Goal: Task Accomplishment & Management: Manage account settings

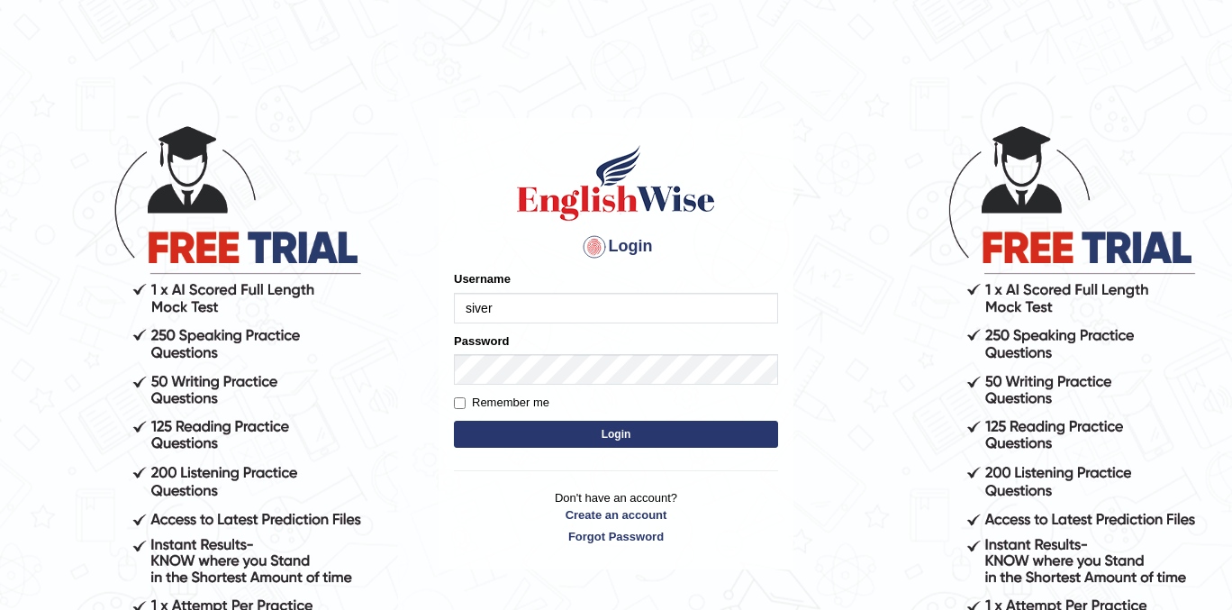
click at [523, 313] on input "siver" at bounding box center [616, 308] width 324 height 31
click at [497, 437] on button "Login" at bounding box center [616, 434] width 324 height 27
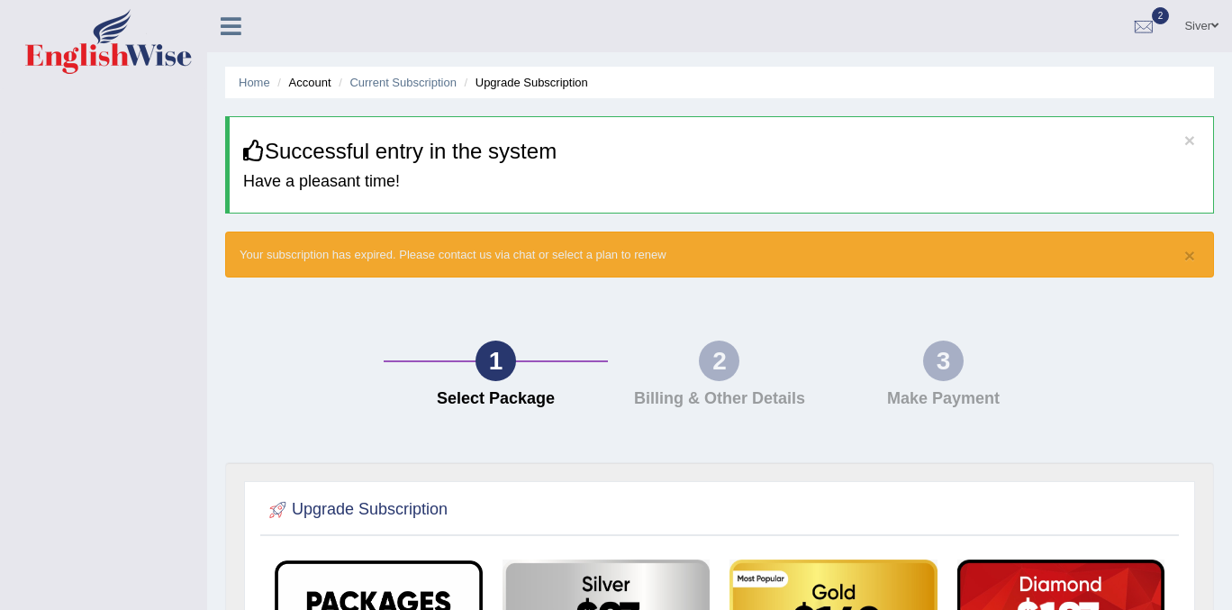
click at [227, 22] on icon at bounding box center [231, 25] width 21 height 23
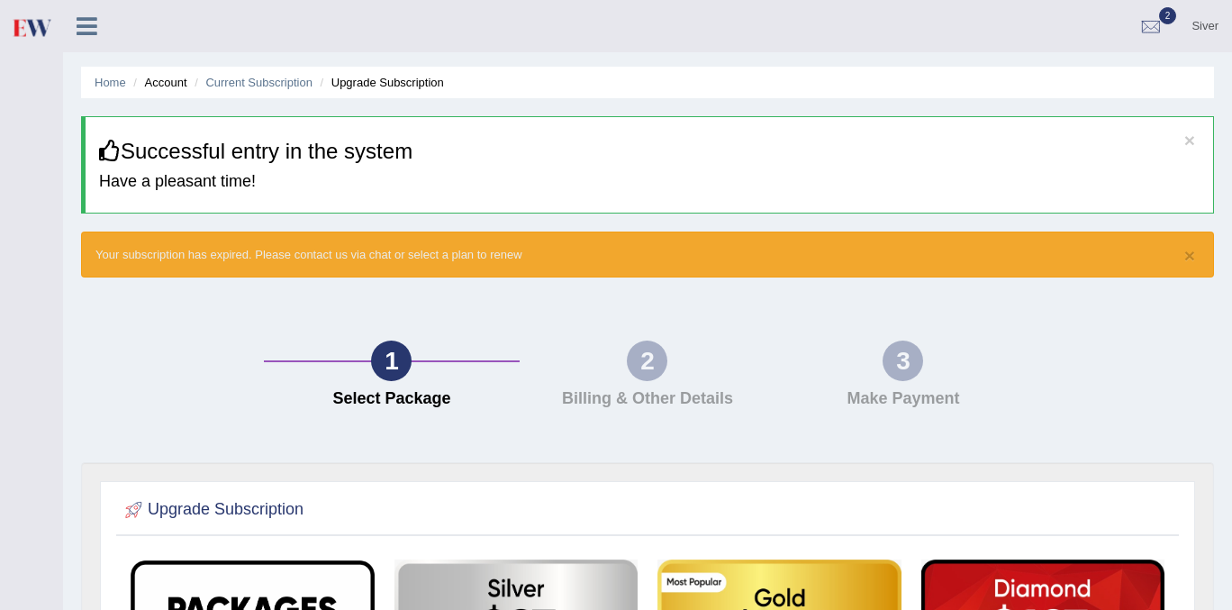
click at [84, 27] on icon at bounding box center [87, 25] width 21 height 23
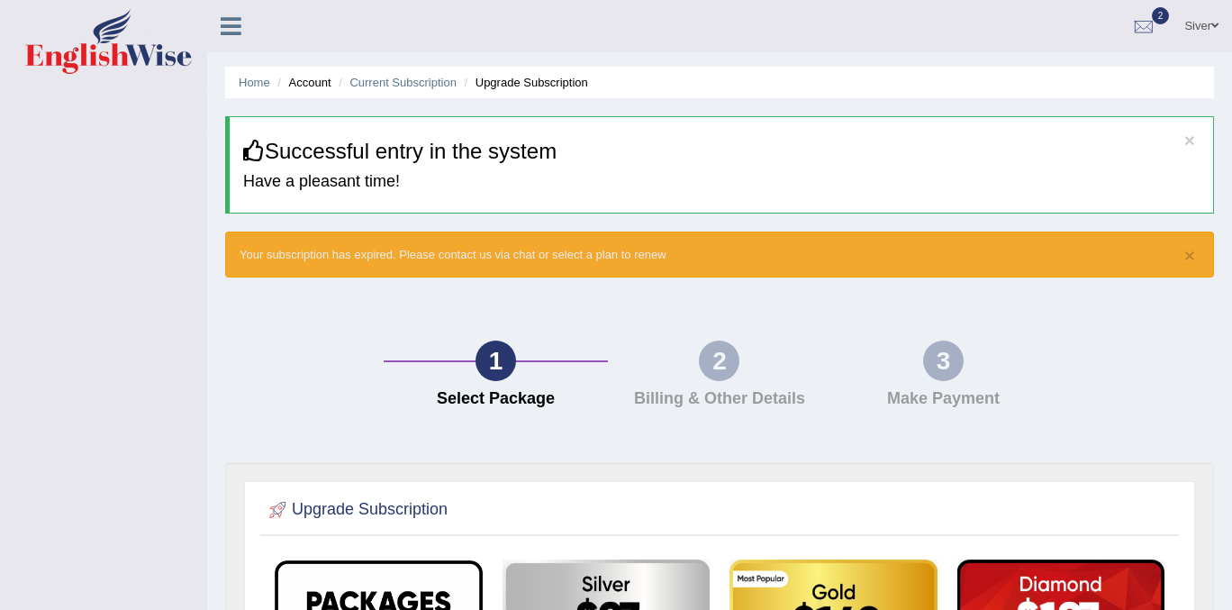
click at [234, 17] on icon at bounding box center [231, 25] width 21 height 23
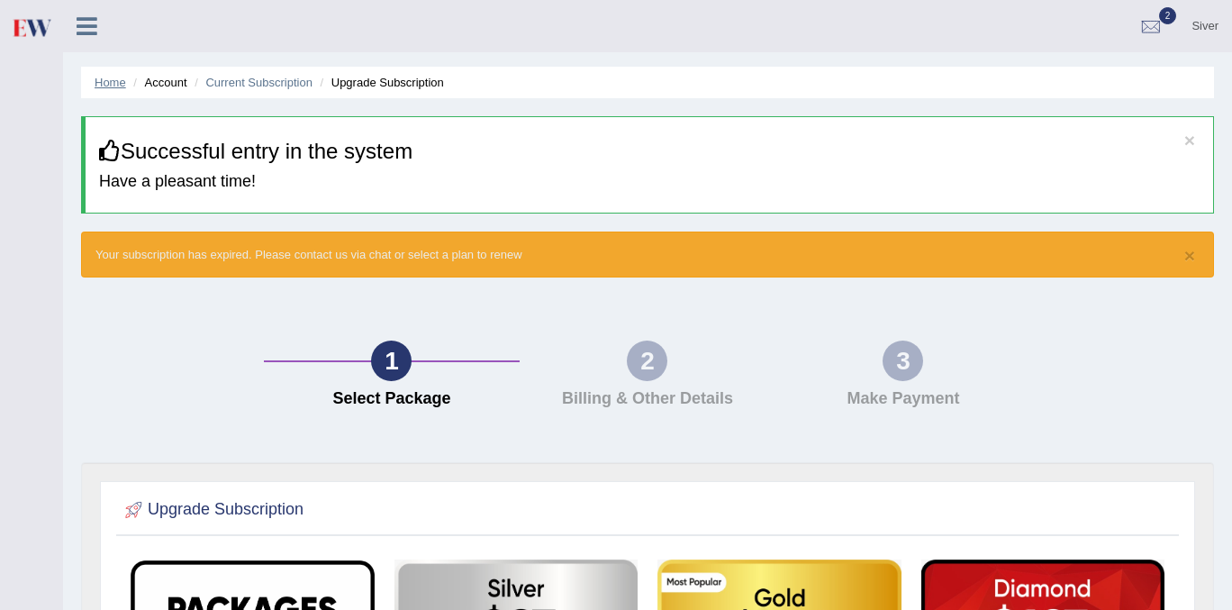
click at [120, 84] on link "Home" at bounding box center [111, 83] width 32 height 14
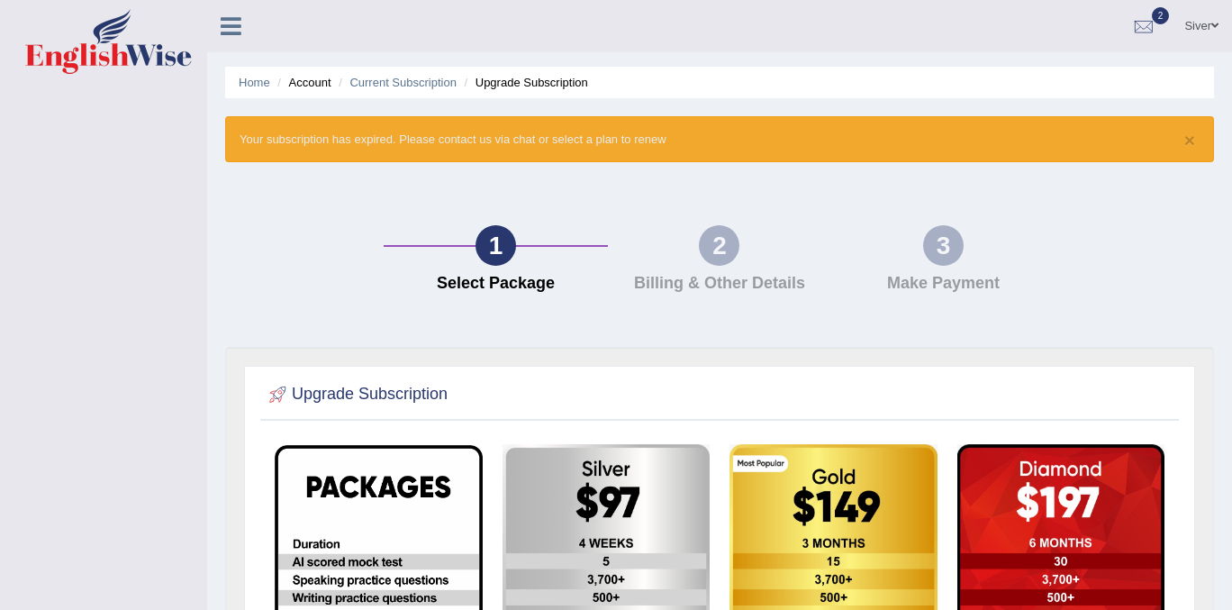
click at [1194, 23] on link "Siver" at bounding box center [1201, 23] width 61 height 47
